Goal: Transaction & Acquisition: Subscribe to service/newsletter

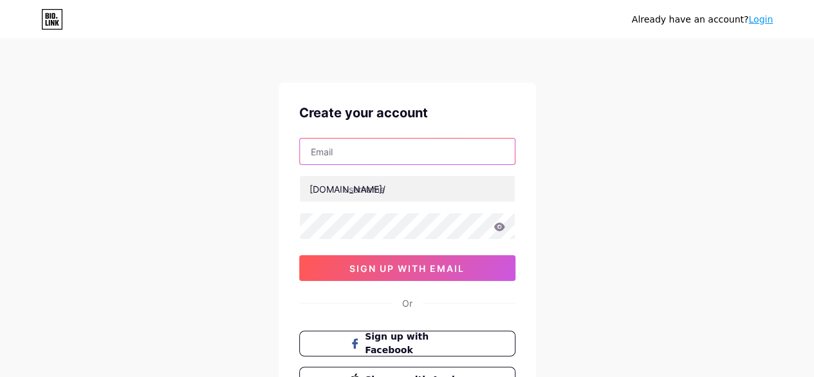
click at [375, 163] on input "text" at bounding box center [407, 151] width 215 height 26
type input "[EMAIL_ADDRESS][DOMAIN_NAME]"
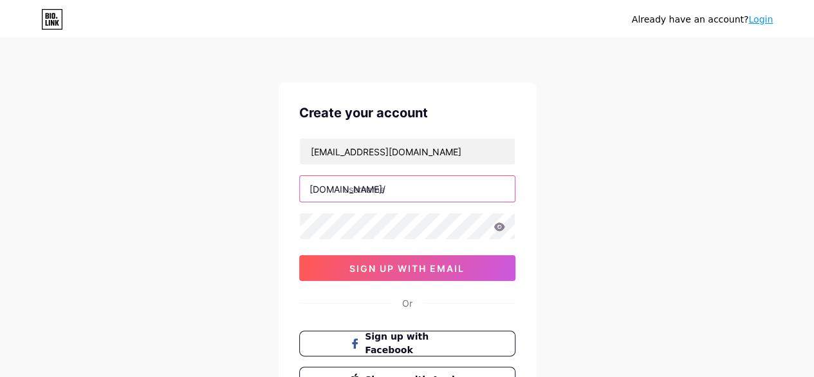
click at [381, 191] on input "text" at bounding box center [407, 189] width 215 height 26
type input "antpc"
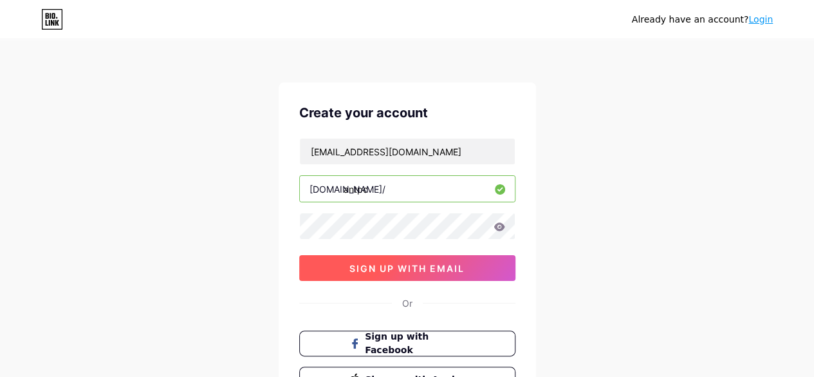
click at [418, 265] on span "sign up with email" at bounding box center [407, 268] width 115 height 11
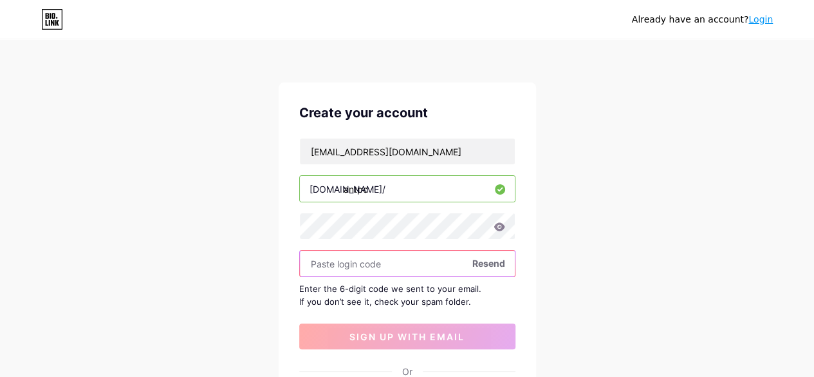
paste input "185050"
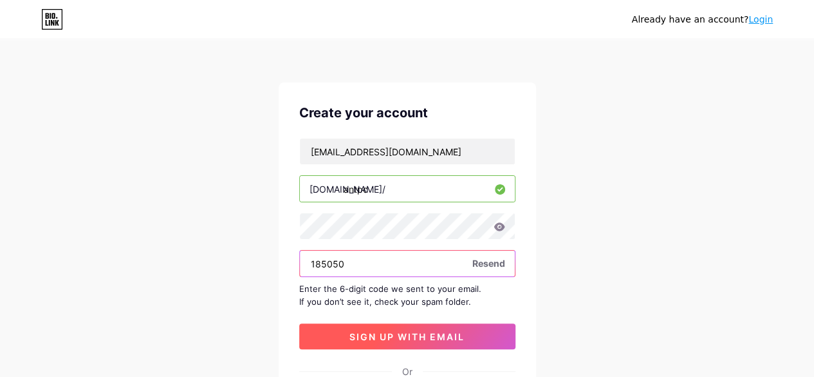
type input "185050"
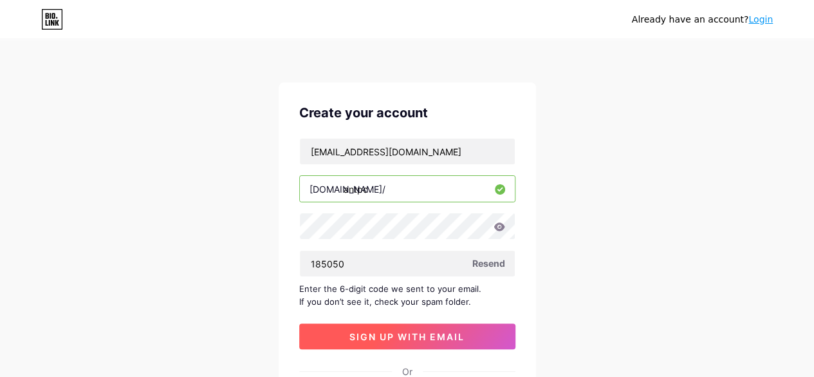
click at [420, 331] on span "sign up with email" at bounding box center [407, 336] width 115 height 11
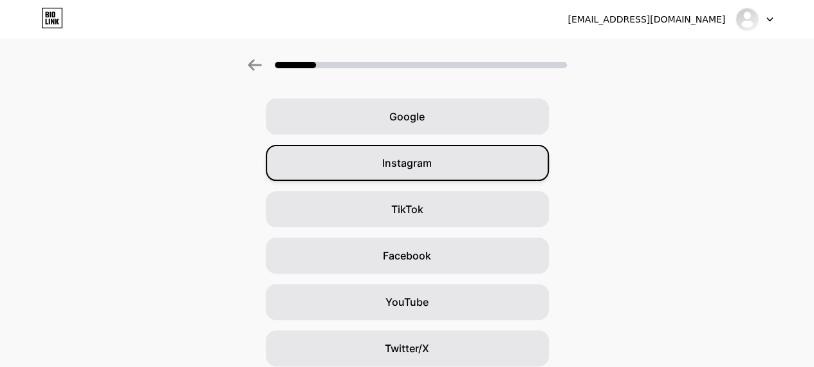
scroll to position [64, 0]
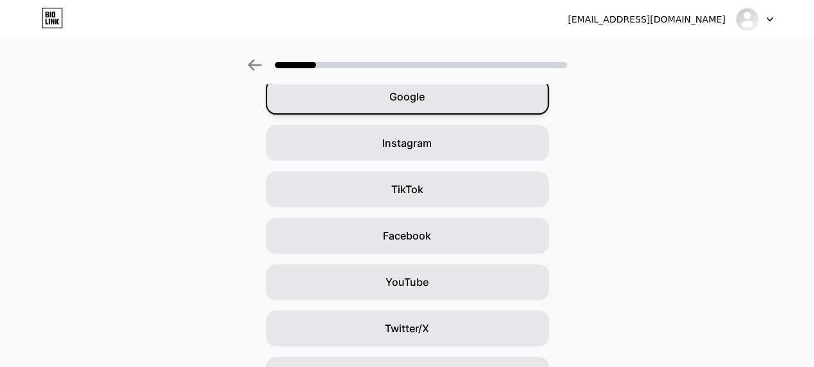
click at [444, 94] on div "Google" at bounding box center [407, 97] width 283 height 36
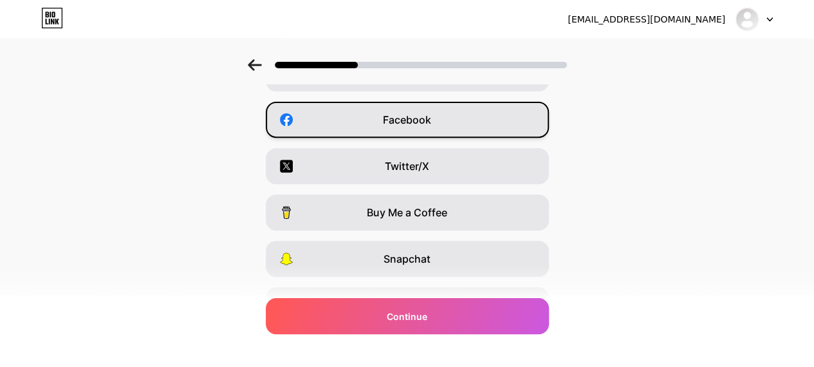
scroll to position [252, 0]
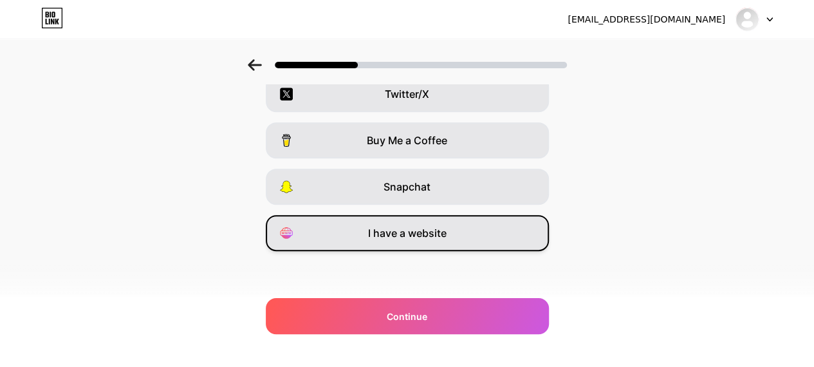
click at [438, 223] on div "I have a website" at bounding box center [407, 233] width 283 height 36
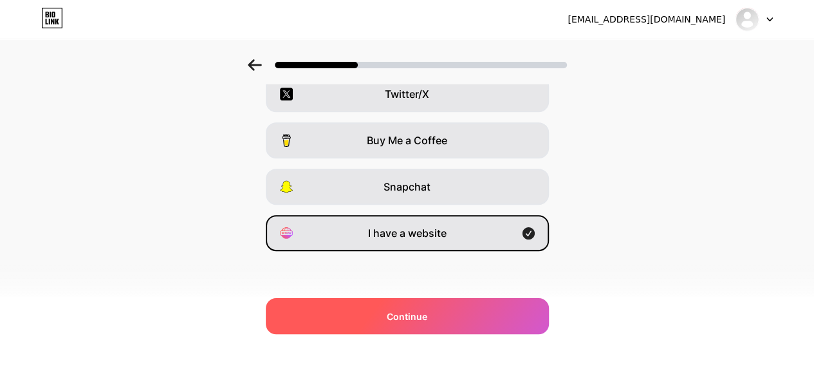
click at [427, 317] on span "Continue" at bounding box center [407, 317] width 41 height 14
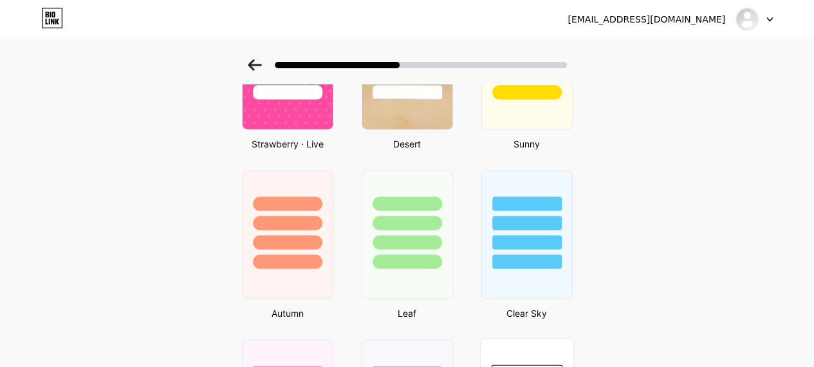
scroll to position [772, 0]
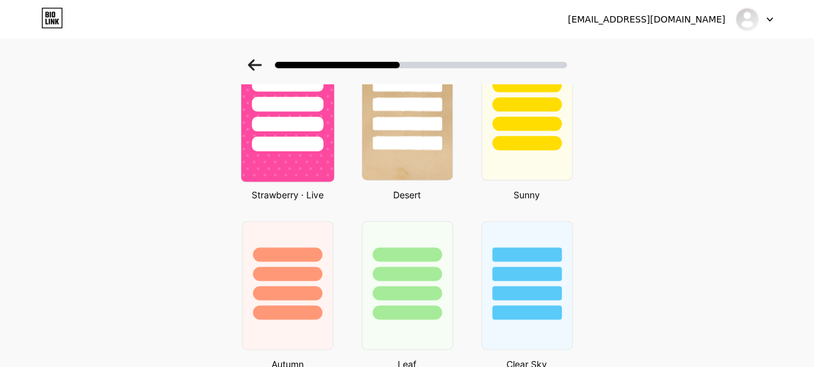
click at [305, 145] on div at bounding box center [287, 143] width 71 height 15
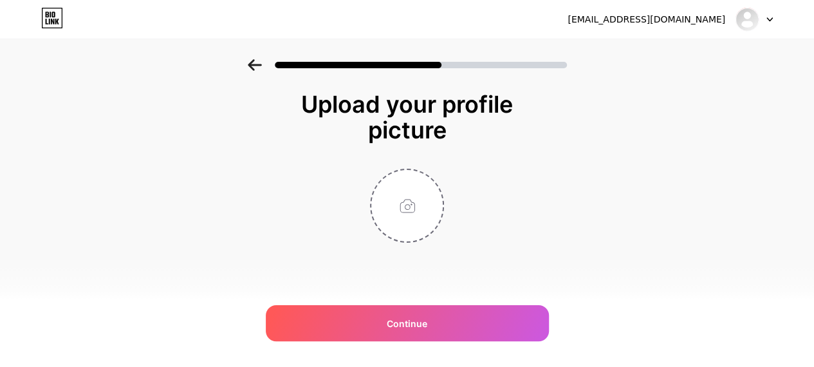
scroll to position [0, 0]
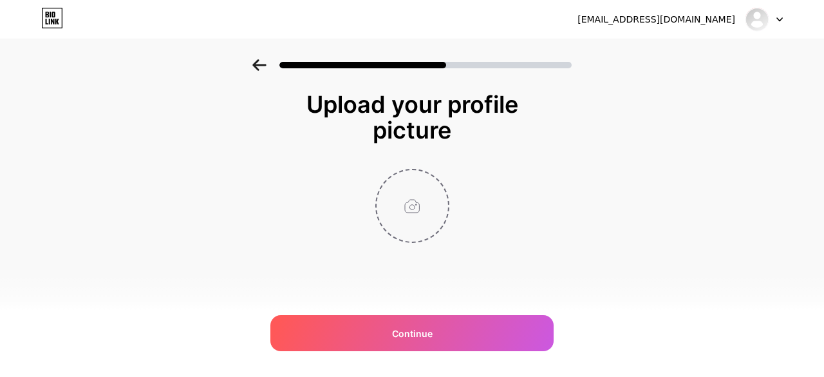
click at [401, 205] on input "file" at bounding box center [412, 205] width 71 height 71
type input "C:\fakepath\ANT PC Logo.jpg"
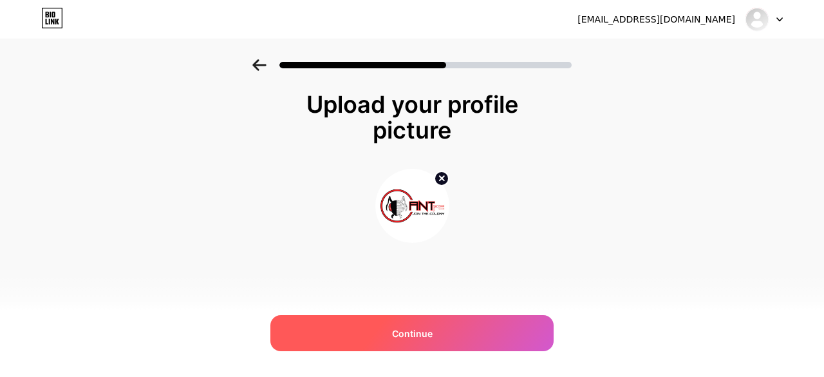
click at [452, 341] on div "Continue" at bounding box center [411, 333] width 283 height 36
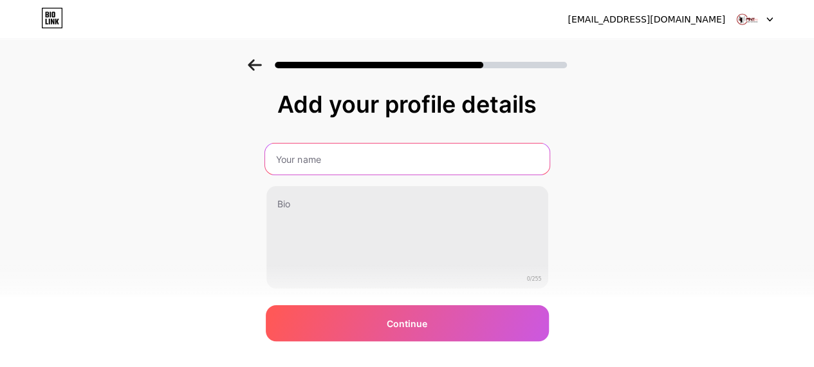
click at [417, 158] on input "text" at bounding box center [407, 159] width 285 height 31
type input "ANT PC"
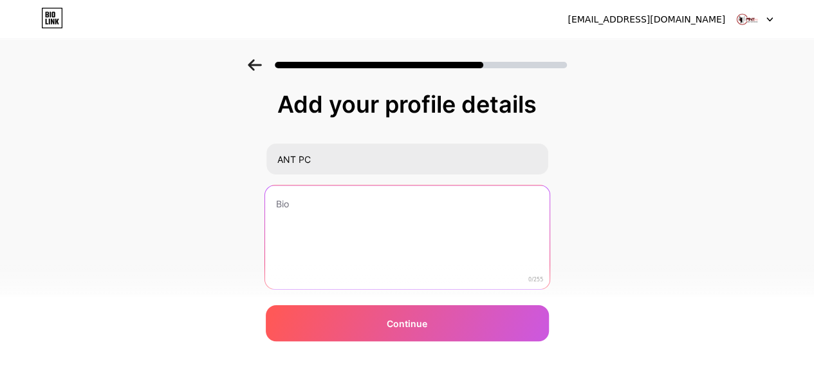
click at [395, 247] on textarea at bounding box center [407, 237] width 285 height 105
paste textarea "ANT PC is India’s leading custom PC brand specializing in high-performance work…"
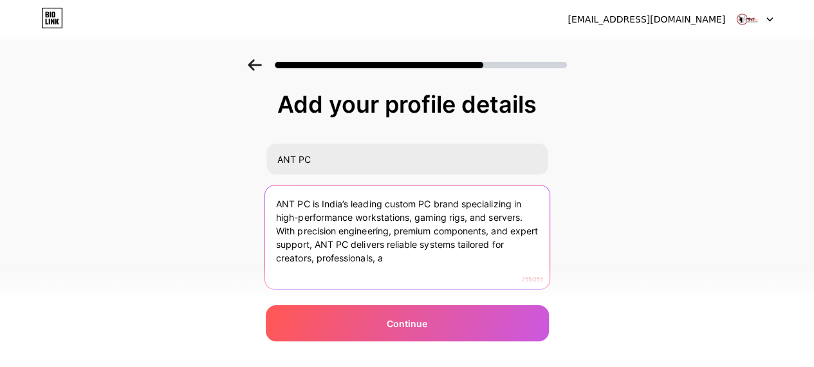
drag, startPoint x: 318, startPoint y: 256, endPoint x: 252, endPoint y: 268, distance: 67.5
click at [252, 268] on div "Add your profile details ANT PC ANT PC is India’s leading custom PC brand speci…" at bounding box center [407, 206] width 814 height 294
click at [385, 256] on textarea "ANT PC is India’s leading custom PC brand specializing in high-performance work…" at bounding box center [407, 237] width 285 height 105
click at [359, 256] on textarea "ANT PC is India’s leading custom PC brand specializing in high-performance work…" at bounding box center [407, 237] width 285 height 105
drag, startPoint x: 401, startPoint y: 257, endPoint x: 349, endPoint y: 248, distance: 52.8
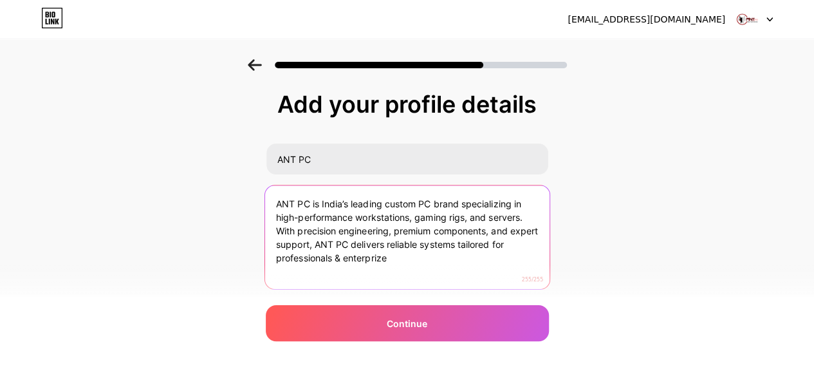
click at [349, 248] on textarea "ANT PC is India’s leading custom PC brand specializing in high-performance work…" at bounding box center [407, 237] width 285 height 105
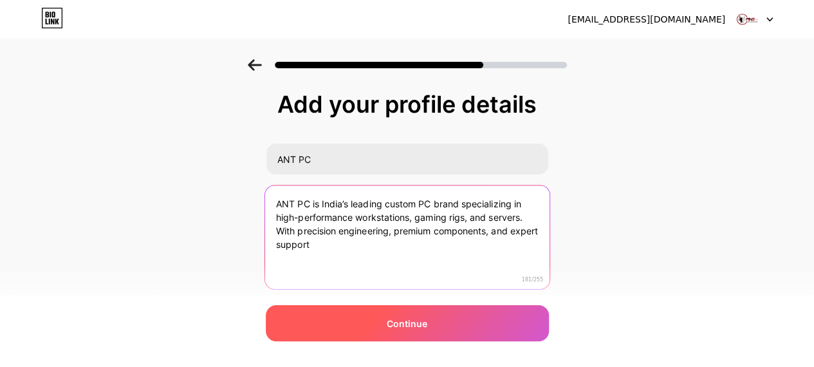
type textarea "ANT PC is India’s leading custom PC brand specializing in high-performance work…"
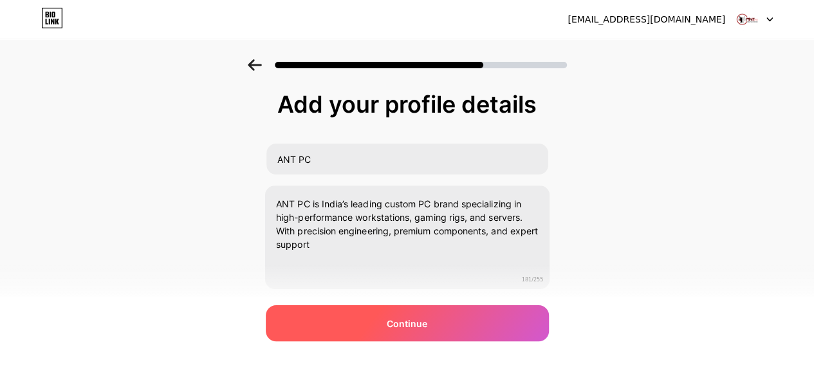
click at [445, 320] on div "Continue" at bounding box center [407, 323] width 283 height 36
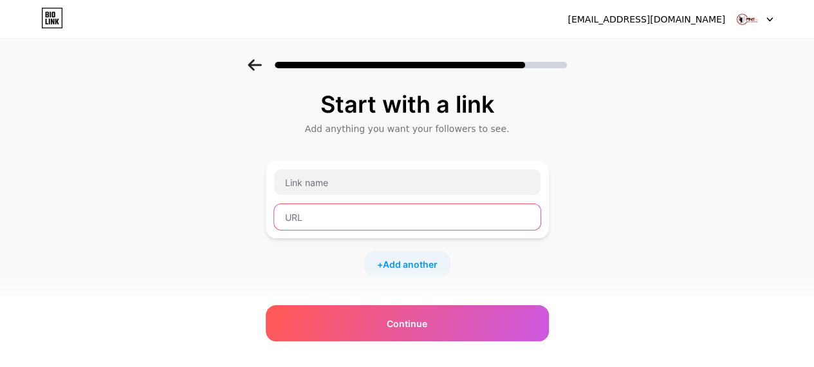
click at [344, 214] on input "text" at bounding box center [407, 217] width 266 height 26
paste input "https://www.ant-pc.com/workstation/ai-and-deep-learning/ant-pc-pheidole-x900x/6…"
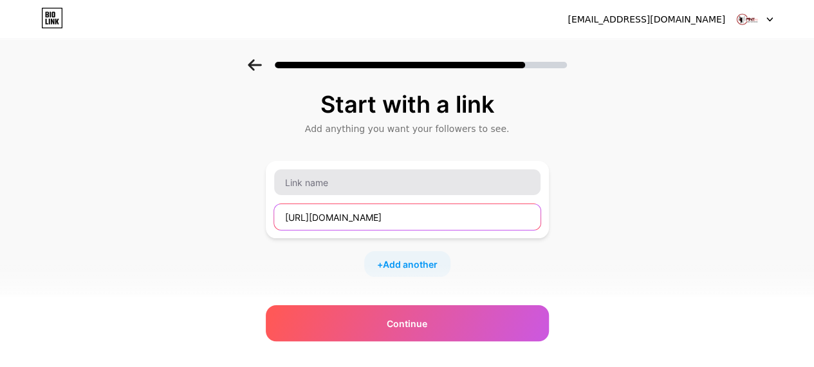
type input "https://www.ant-pc.com/workstation/ai-and-deep-learning/ant-pc-pheidole-x900x/6…"
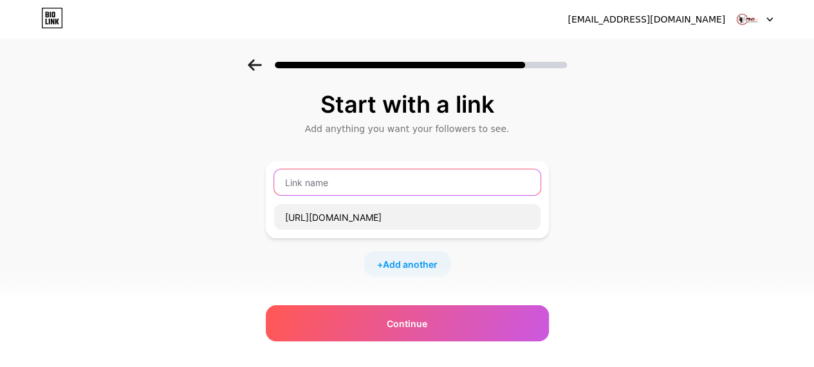
scroll to position [0, 0]
click at [371, 181] on input "text" at bounding box center [407, 182] width 266 height 26
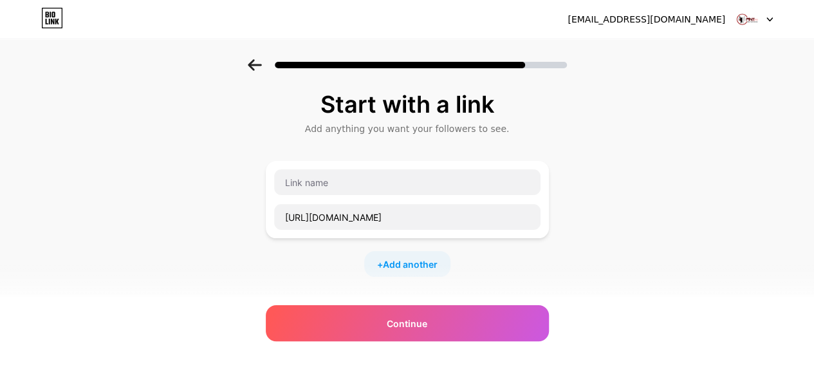
click at [165, 201] on div "Start with a link Add anything you want your followers to see. https://www.ant-…" at bounding box center [407, 285] width 814 height 453
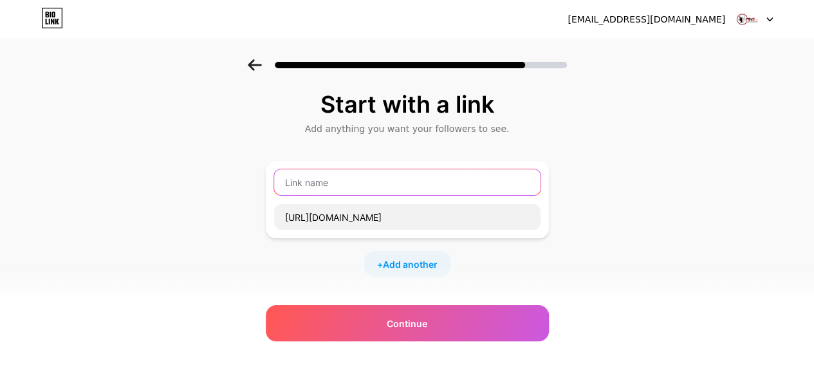
click at [326, 182] on input "text" at bounding box center [407, 182] width 266 height 26
paste input "Nvidia RTX PRO 6000 Blackwell Series"
type input "Nvidia RTX PRO 6000 Blackwell Series"
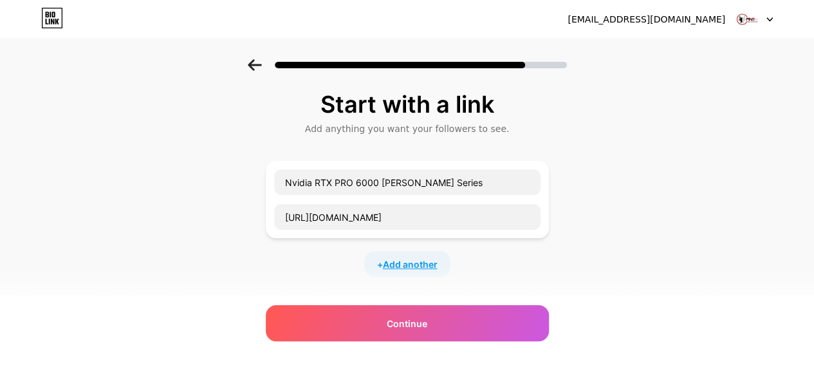
click at [414, 263] on span "Add another" at bounding box center [410, 264] width 55 height 14
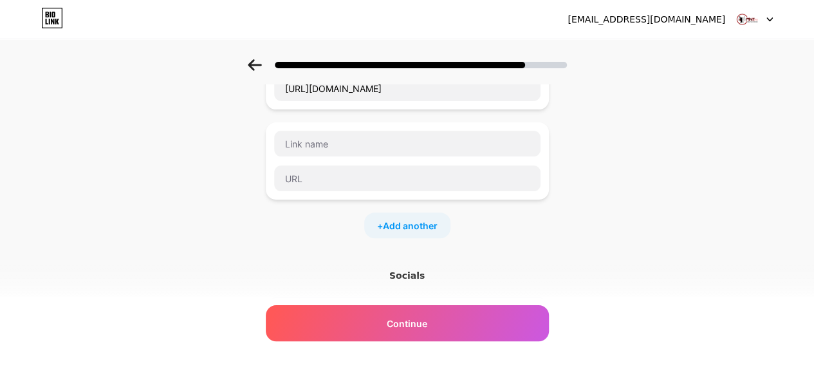
scroll to position [64, 0]
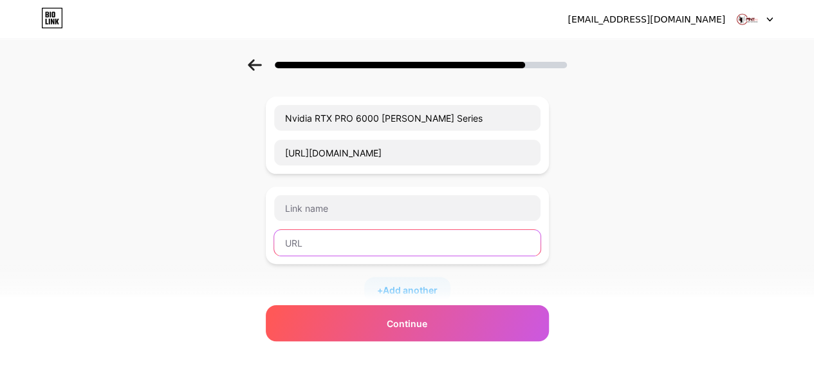
click at [296, 248] on input "text" at bounding box center [407, 243] width 266 height 26
paste input "Nvidia RTX PRO 6000 Blackwell Series"
type input "Nvidia RTX PRO 6000 Blackwell Series"
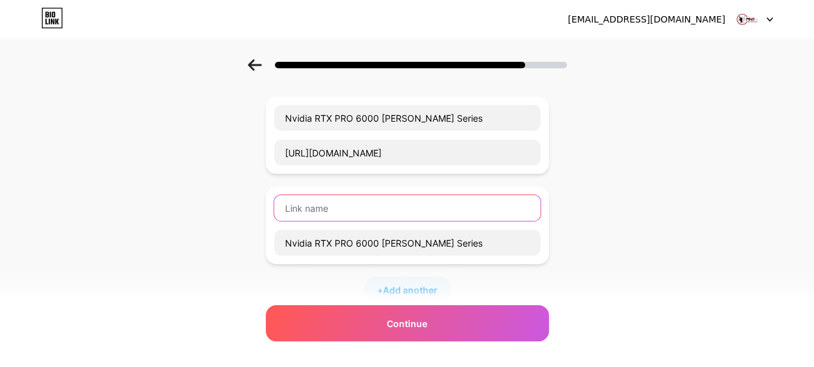
click at [363, 203] on input "text" at bounding box center [407, 208] width 266 height 26
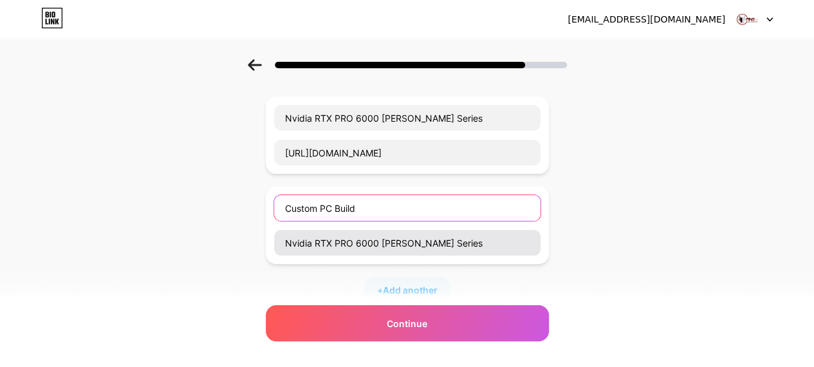
type input "Custom PC Build"
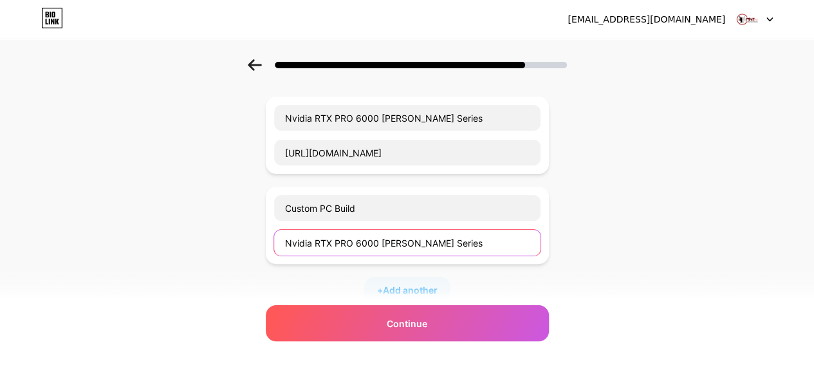
click at [350, 231] on input "Nvidia RTX PRO 6000 Blackwell Series" at bounding box center [407, 243] width 266 height 26
paste input "https://www.ant-pc.com/"
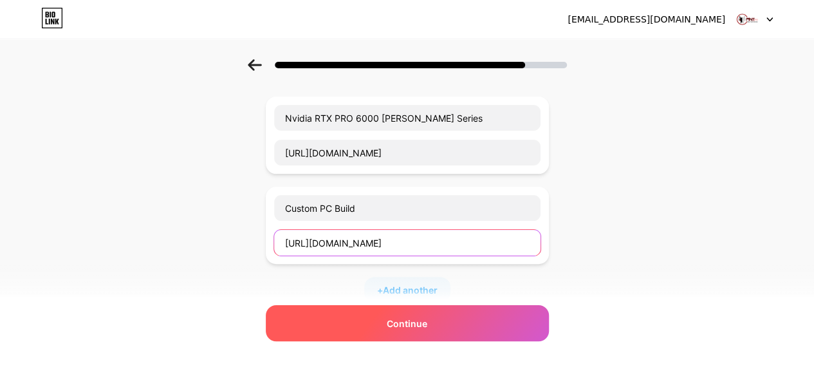
type input "https://www.ant-pc.com/"
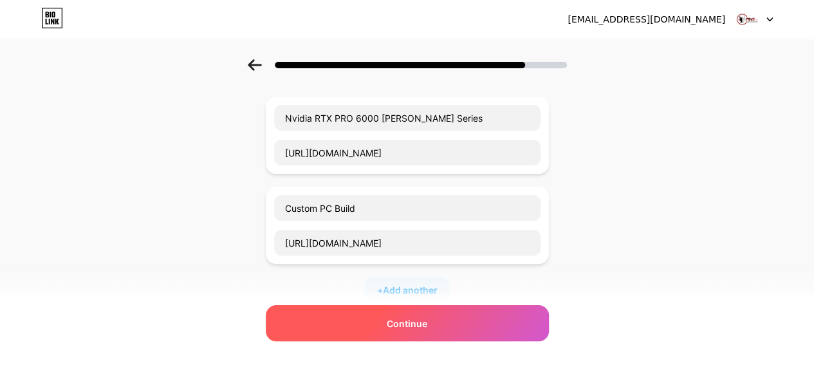
click at [380, 310] on div "Continue" at bounding box center [407, 323] width 283 height 36
click at [413, 328] on span "Continue" at bounding box center [407, 324] width 41 height 14
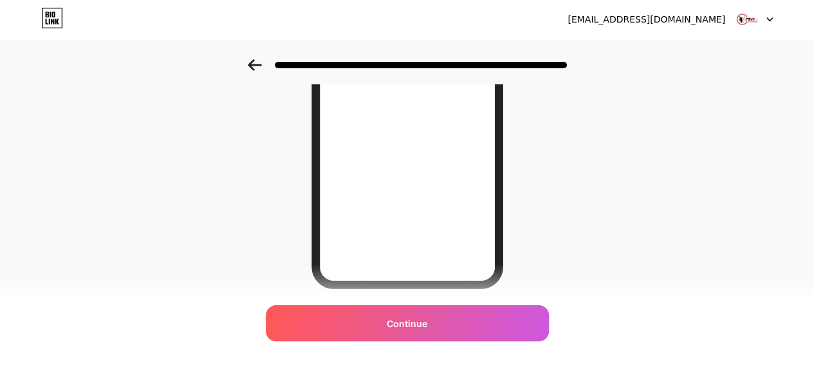
scroll to position [257, 0]
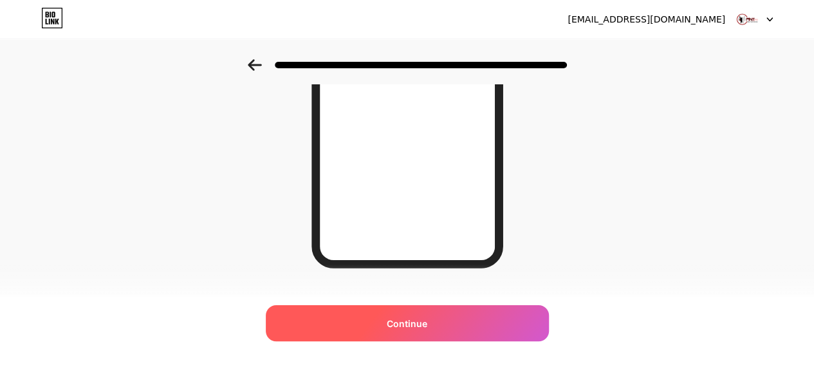
click at [474, 316] on div "Continue" at bounding box center [407, 323] width 283 height 36
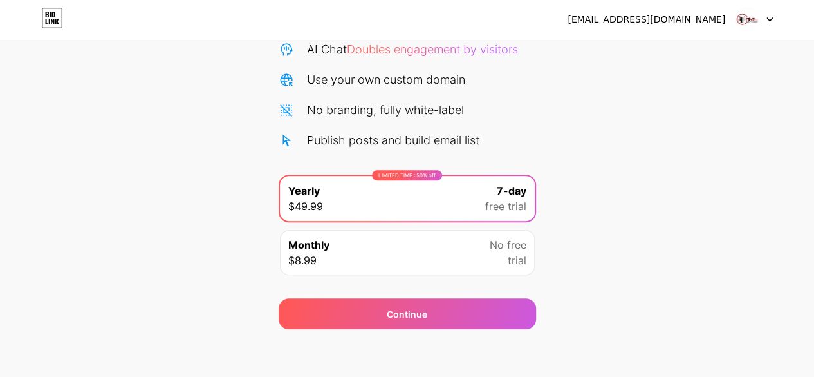
scroll to position [140, 0]
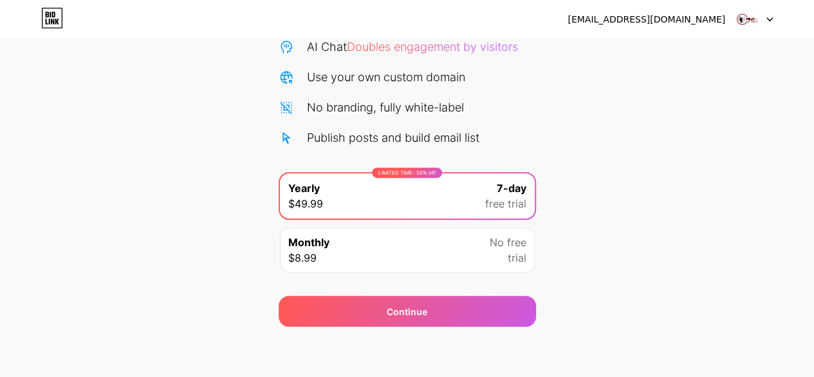
click at [472, 250] on div "Monthly $8.99 No free trial" at bounding box center [407, 249] width 255 height 45
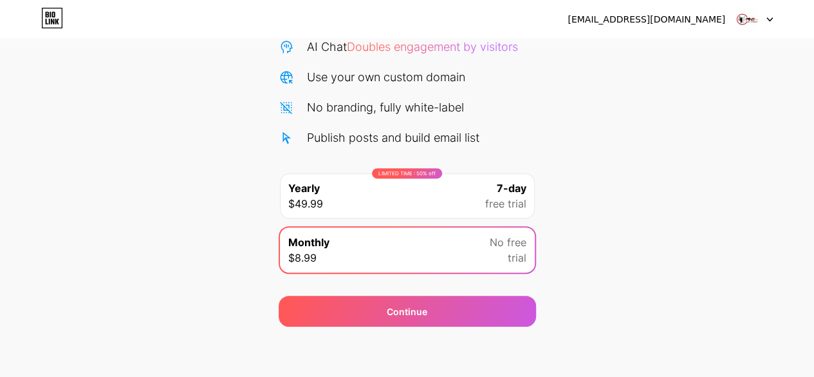
click at [466, 189] on div "LIMITED TIME : 50% off Yearly $49.99 7-day free trial" at bounding box center [407, 195] width 255 height 45
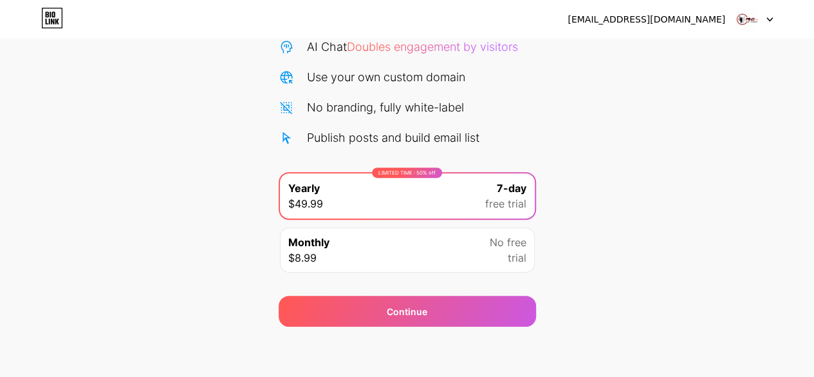
click at [420, 292] on div "Continue" at bounding box center [407, 303] width 257 height 46
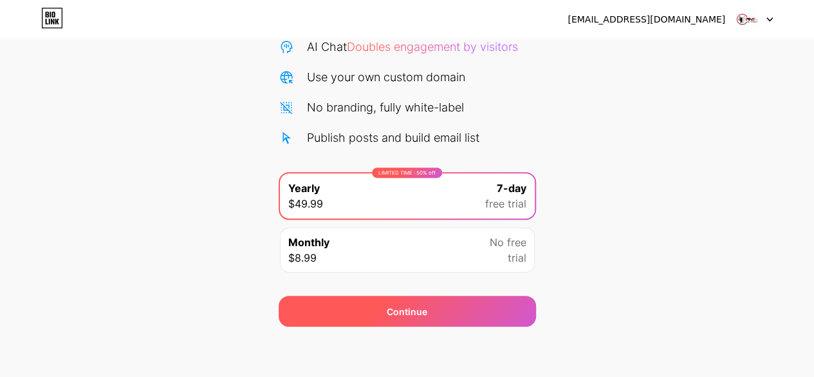
click at [409, 304] on span "Continue" at bounding box center [407, 311] width 41 height 14
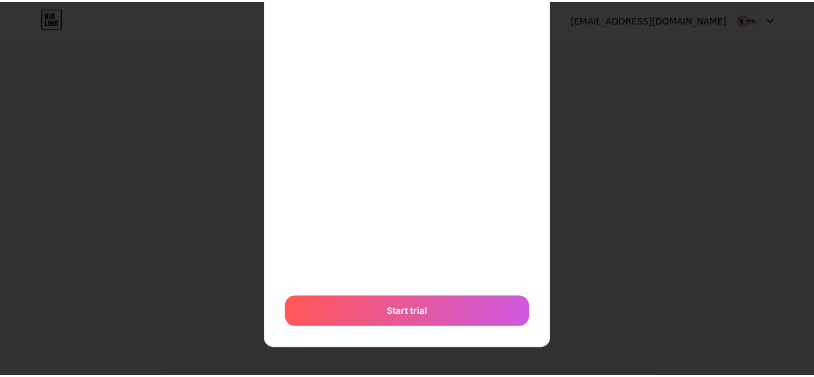
scroll to position [0, 0]
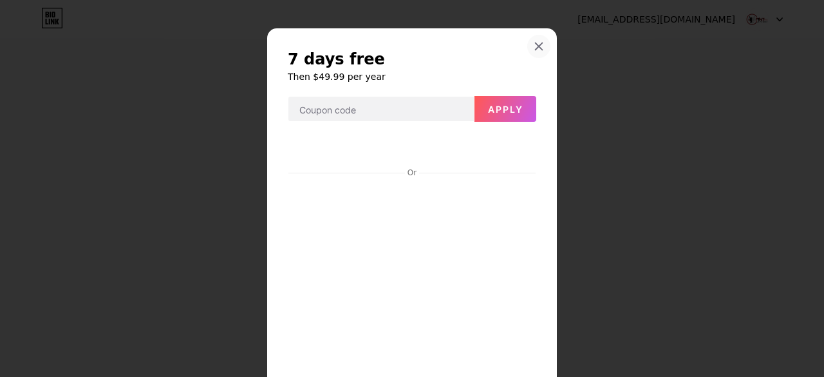
click at [530, 37] on div at bounding box center [538, 46] width 23 height 23
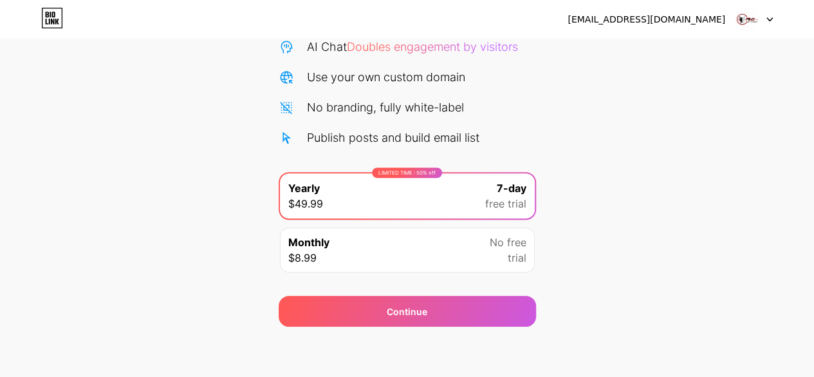
click at [433, 249] on div "Monthly $8.99 No free trial" at bounding box center [407, 249] width 255 height 45
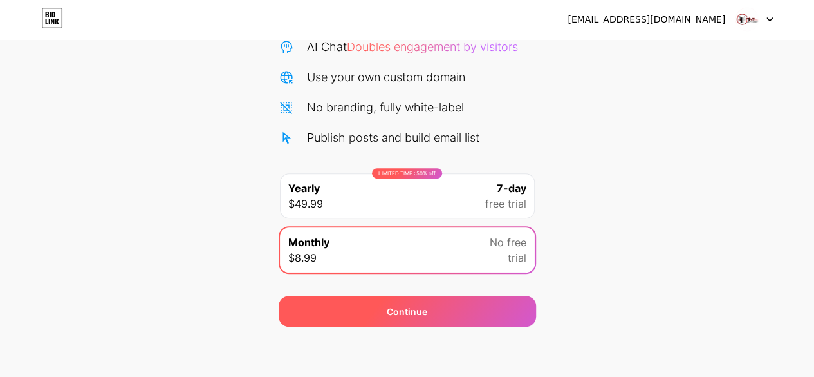
click at [424, 304] on span "Continue" at bounding box center [407, 311] width 41 height 14
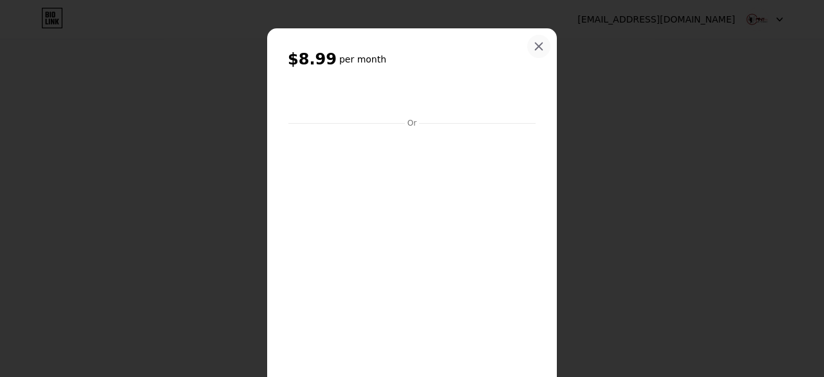
click at [536, 47] on icon at bounding box center [539, 46] width 7 height 7
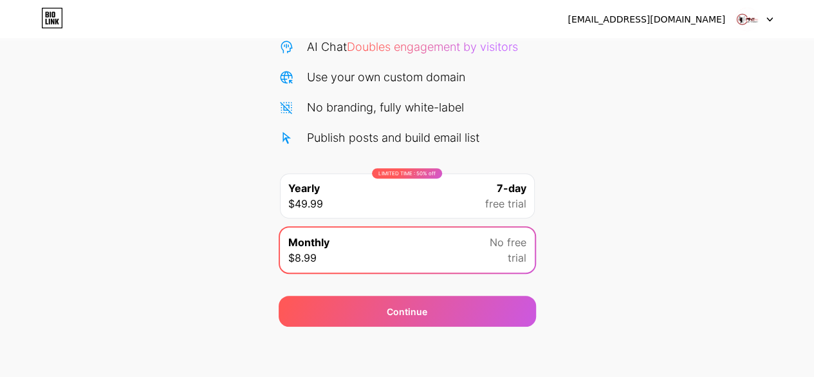
click at [750, 16] on img at bounding box center [747, 19] width 24 height 24
click at [770, 19] on icon at bounding box center [770, 19] width 6 height 5
click at [753, 15] on img at bounding box center [747, 19] width 24 height 24
click at [59, 15] on icon at bounding box center [52, 18] width 22 height 21
